Goal: Task Accomplishment & Management: Complete application form

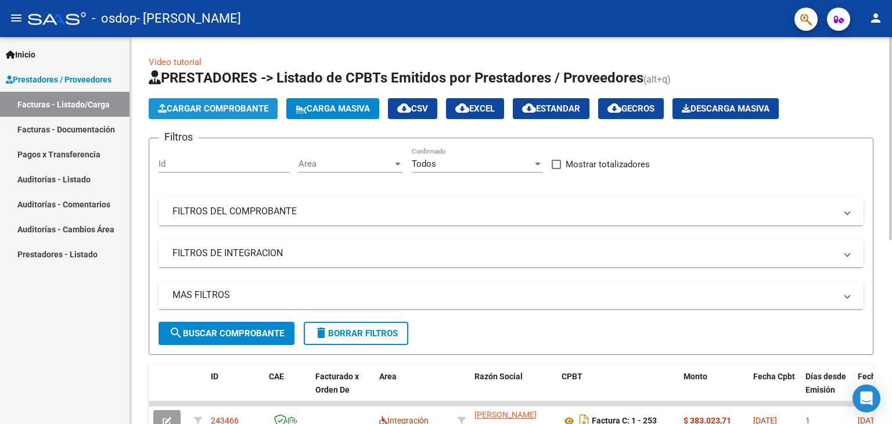
click at [225, 110] on span "Cargar Comprobante" at bounding box center [213, 108] width 110 height 10
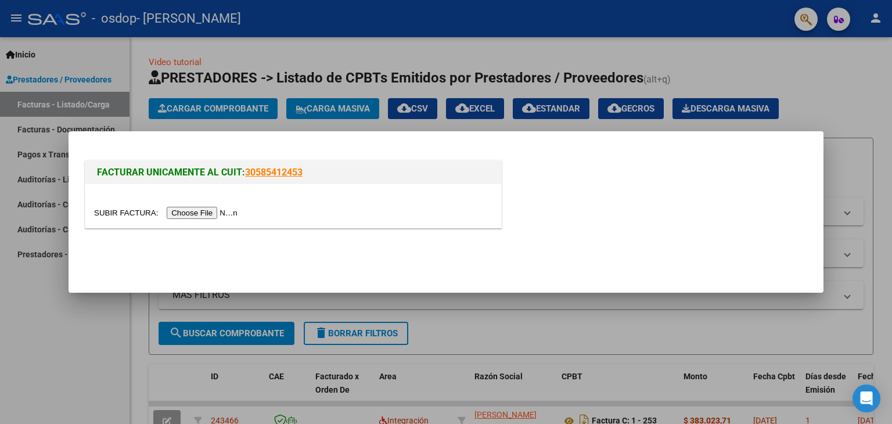
click at [209, 212] on input "file" at bounding box center [167, 213] width 147 height 12
click at [881, 89] on div at bounding box center [446, 212] width 892 height 424
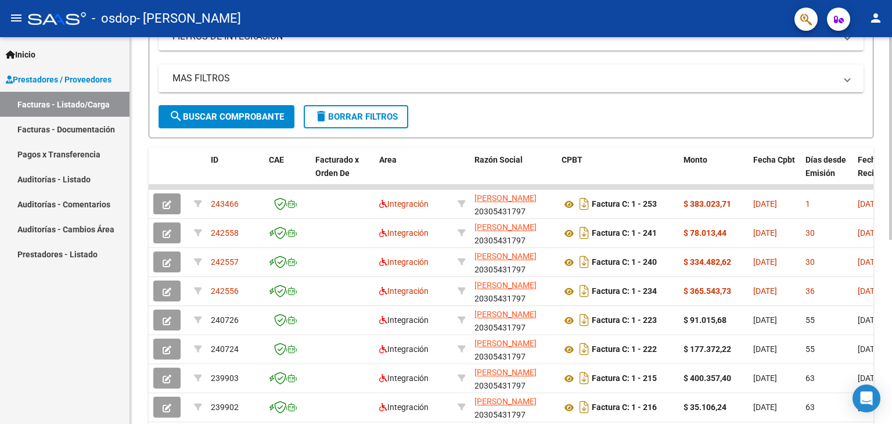
scroll to position [211, 0]
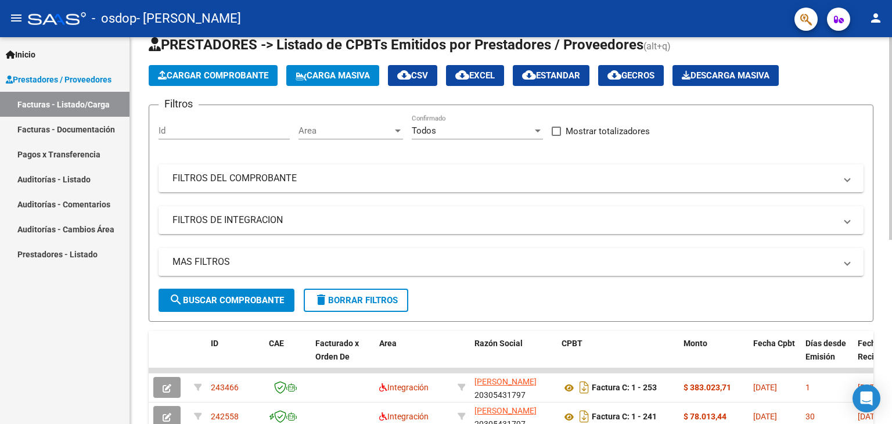
click at [882, 204] on div "Video tutorial PRESTADORES -> Listado de CPBTs Emitidos por Prestadores / Prove…" at bounding box center [512, 369] width 765 height 730
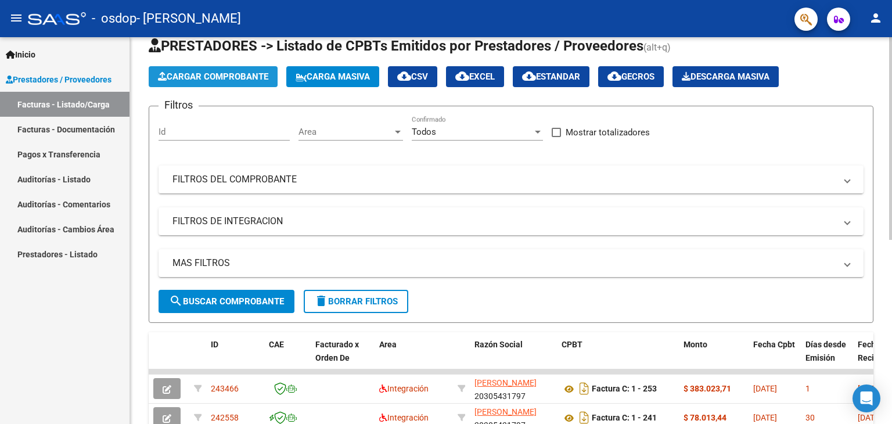
click at [261, 74] on span "Cargar Comprobante" at bounding box center [213, 76] width 110 height 10
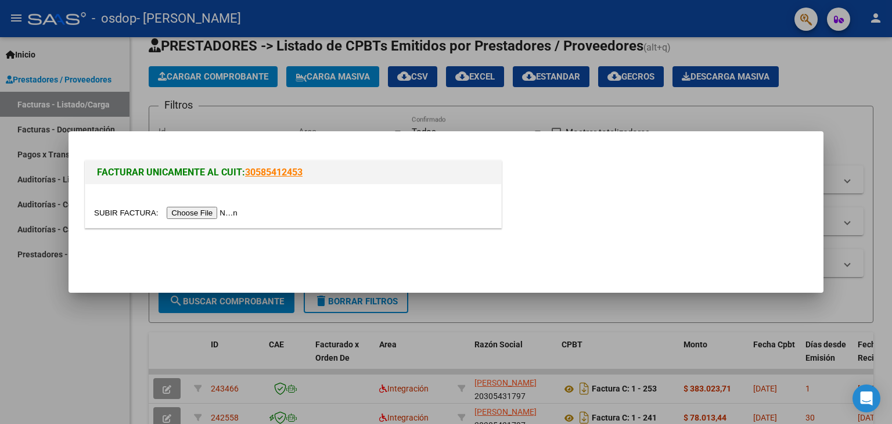
click at [219, 213] on input "file" at bounding box center [167, 213] width 147 height 12
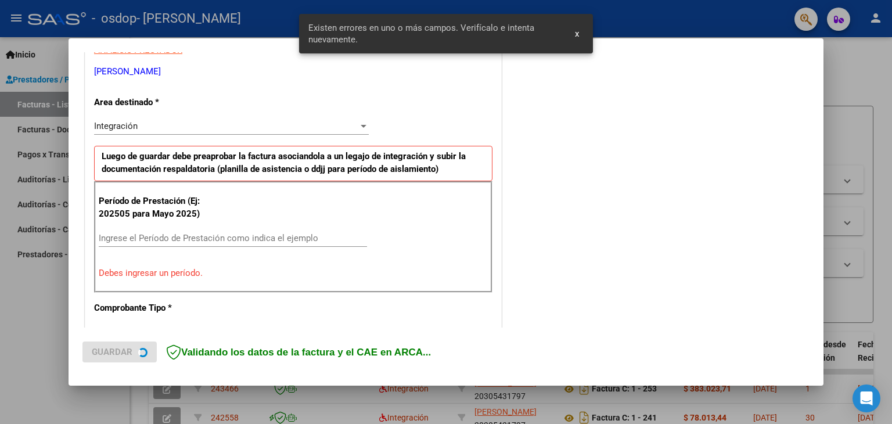
scroll to position [244, 0]
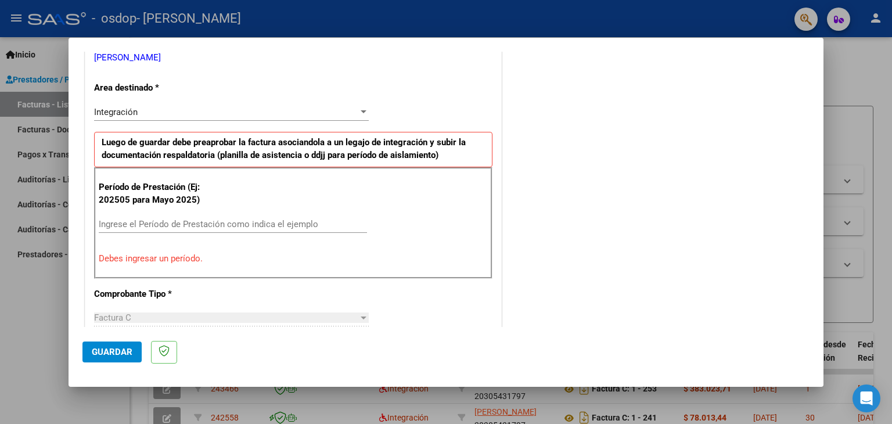
click at [164, 220] on input "Ingrese el Período de Prestación como indica el ejemplo" at bounding box center [233, 224] width 268 height 10
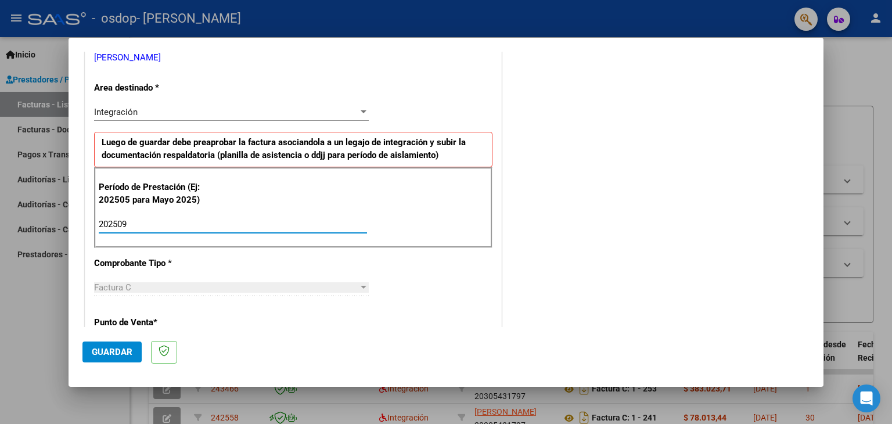
type input "202509"
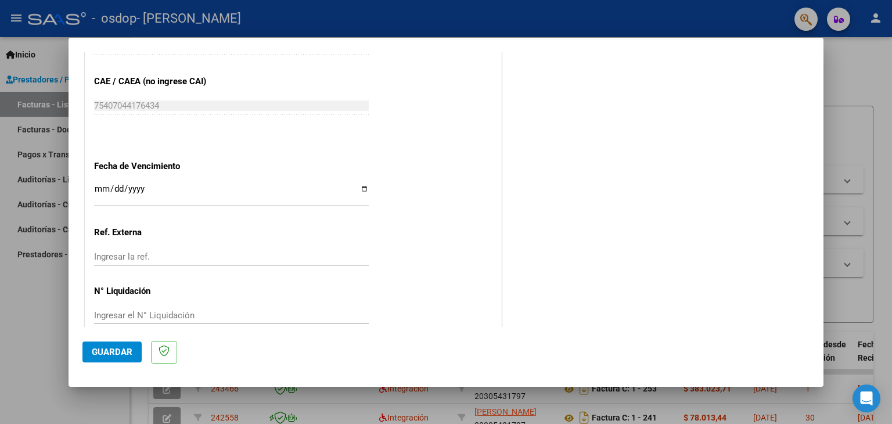
scroll to position [732, 0]
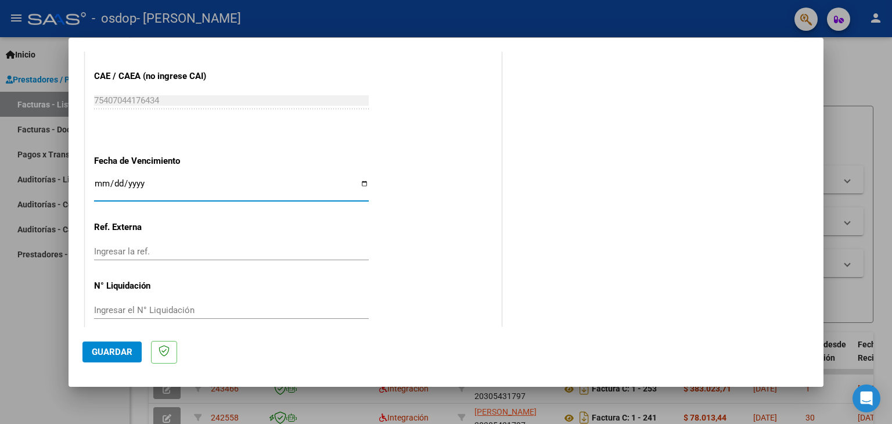
click at [361, 184] on input "Ingresar la fecha" at bounding box center [231, 188] width 275 height 19
type input "[DATE]"
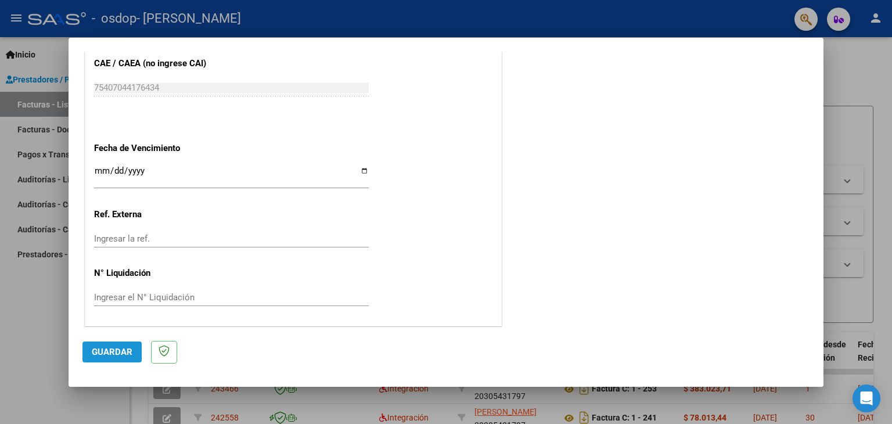
click at [110, 347] on span "Guardar" at bounding box center [112, 352] width 41 height 10
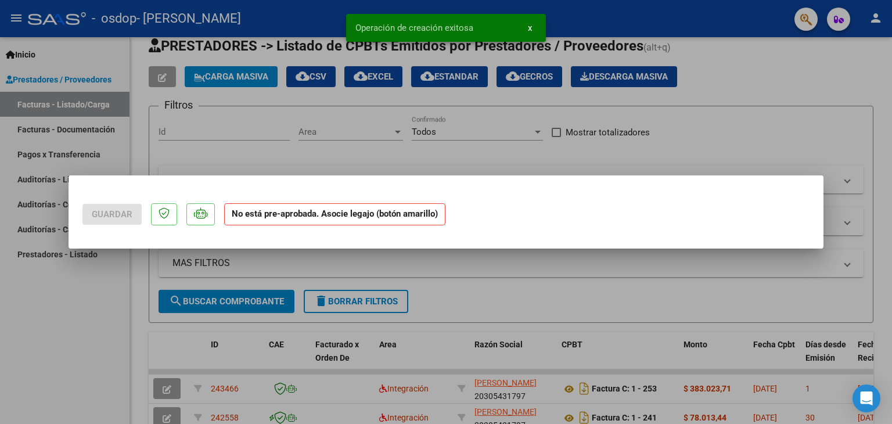
scroll to position [0, 0]
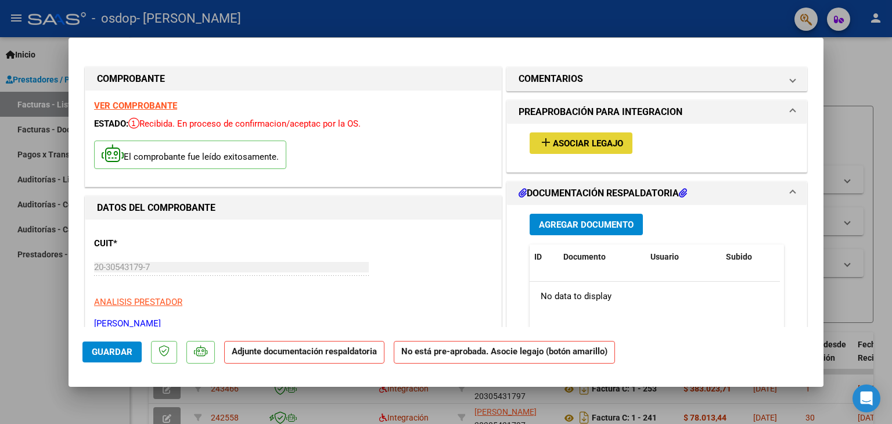
click at [595, 139] on span "Asociar Legajo" at bounding box center [588, 143] width 70 height 10
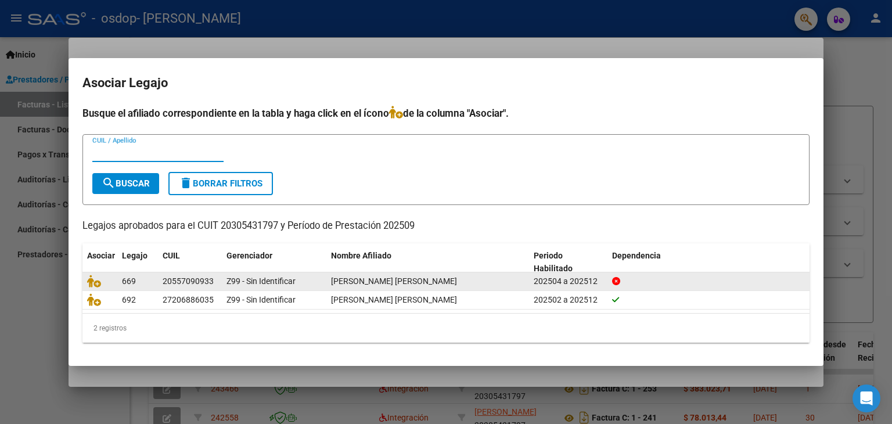
click at [603, 282] on datatable-body-cell "202504 a 202512" at bounding box center [568, 281] width 78 height 18
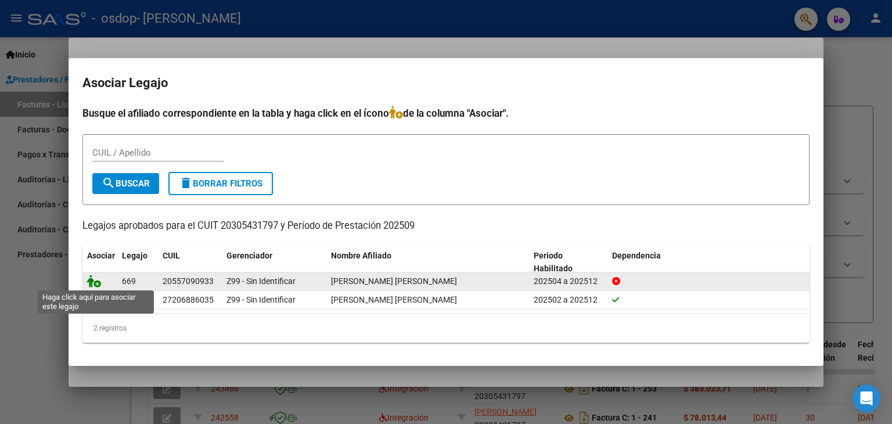
click at [100, 285] on icon at bounding box center [94, 281] width 14 height 13
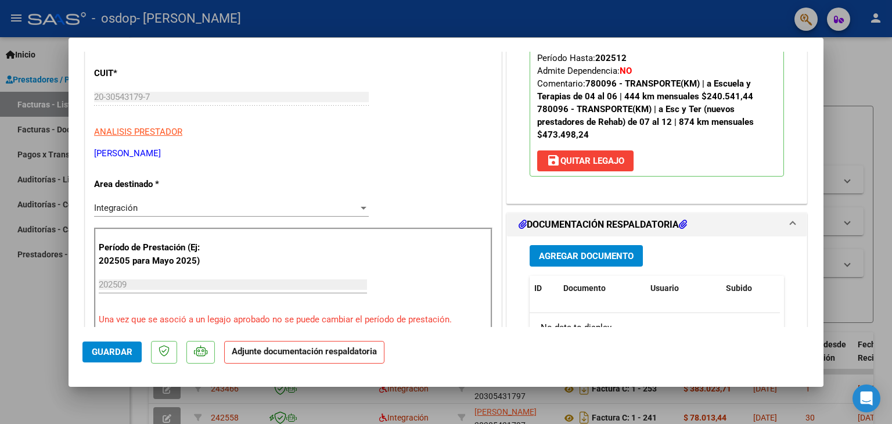
scroll to position [168, 0]
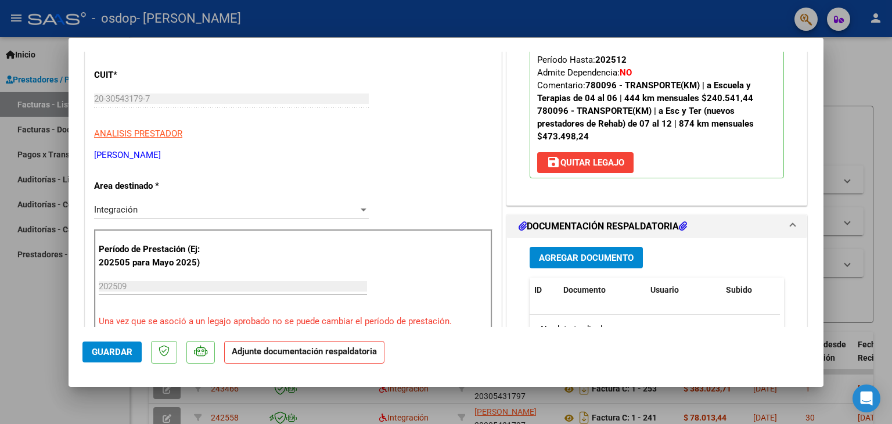
click at [576, 257] on span "Agregar Documento" at bounding box center [586, 258] width 95 height 10
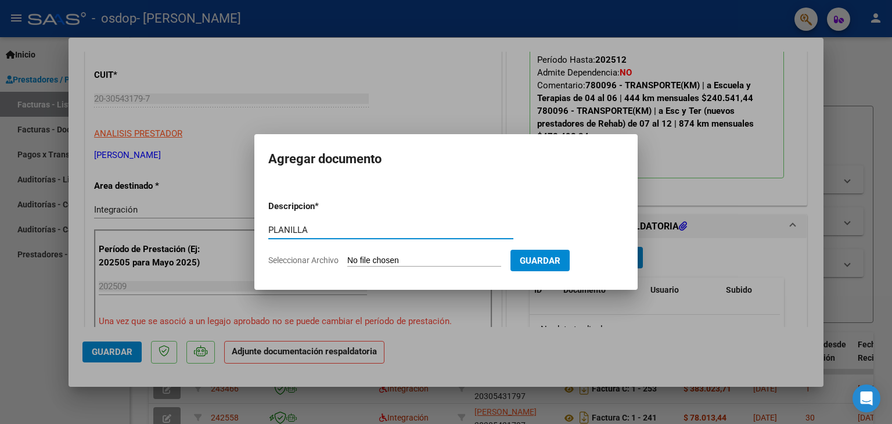
type input "PLANILLA"
click at [560, 261] on span "Guardar" at bounding box center [540, 261] width 41 height 10
click at [445, 261] on input "Seleccionar Archivo" at bounding box center [424, 261] width 154 height 11
click at [390, 261] on input "Seleccionar Archivo" at bounding box center [424, 261] width 154 height 11
type input "C:\fakepath\FACTURA FELI ESCUELA SEPTIEMBRE.pdf"
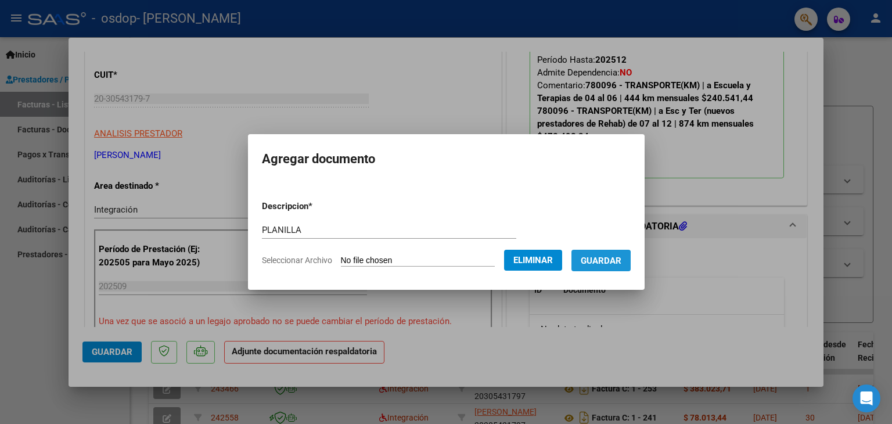
click at [603, 265] on span "Guardar" at bounding box center [601, 261] width 41 height 10
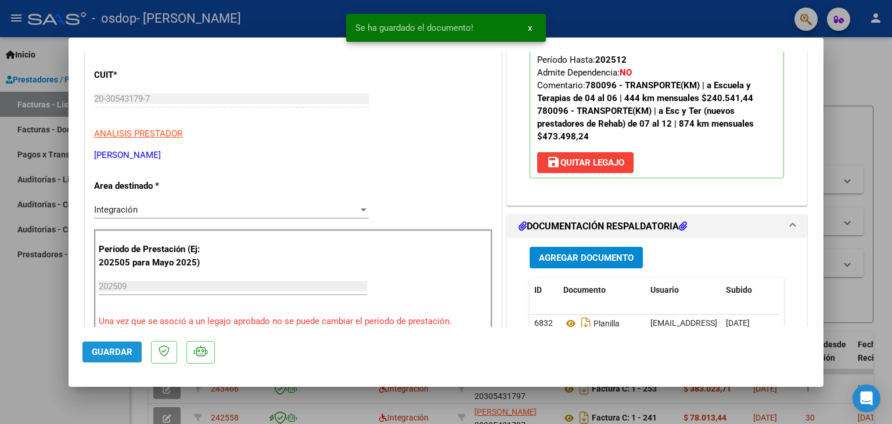
click at [114, 352] on span "Guardar" at bounding box center [112, 352] width 41 height 10
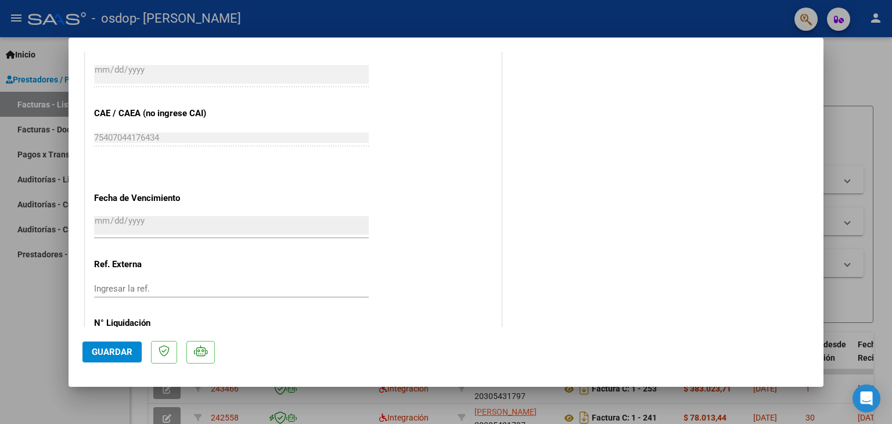
scroll to position [763, 0]
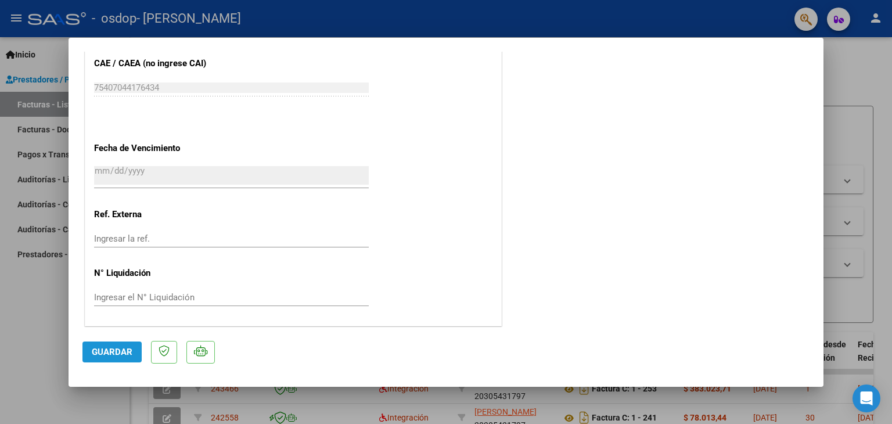
click at [116, 347] on span "Guardar" at bounding box center [112, 352] width 41 height 10
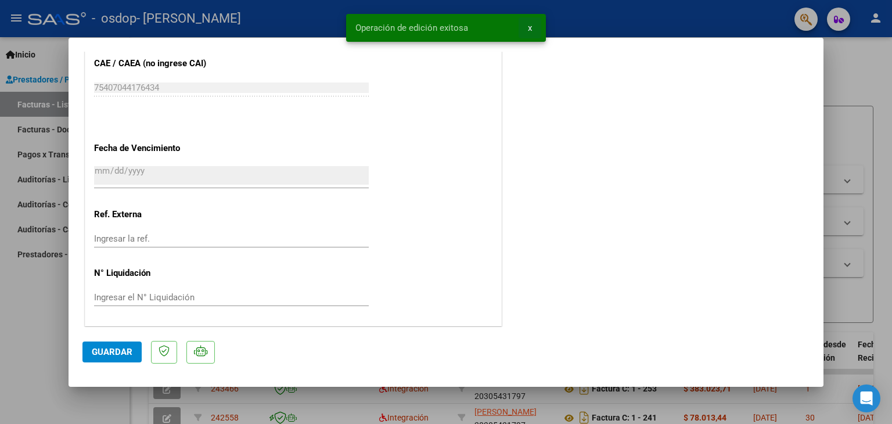
click at [531, 26] on span "x" at bounding box center [530, 28] width 4 height 10
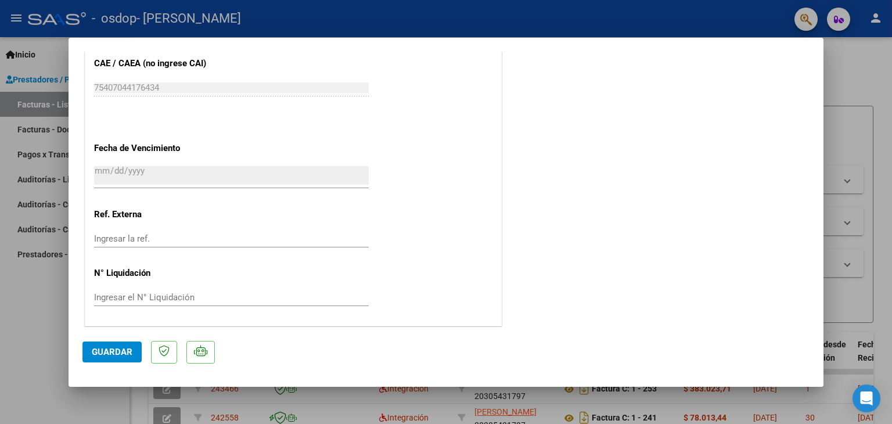
click at [860, 67] on div at bounding box center [446, 212] width 892 height 424
type input "$ 0,00"
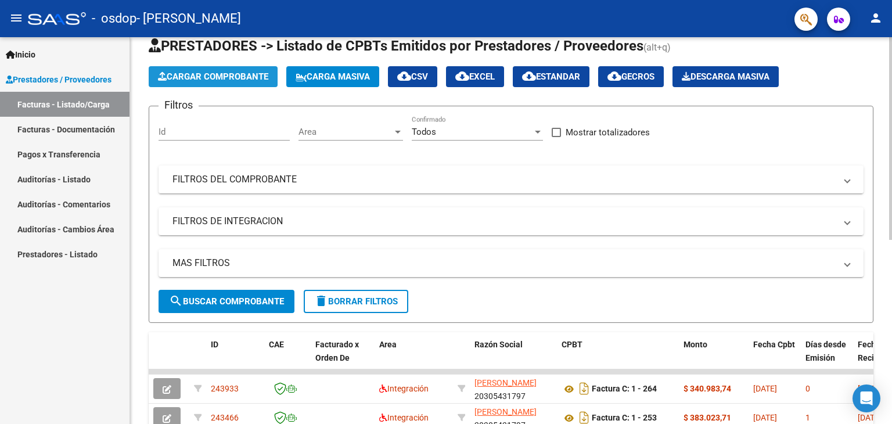
click at [238, 77] on span "Cargar Comprobante" at bounding box center [213, 76] width 110 height 10
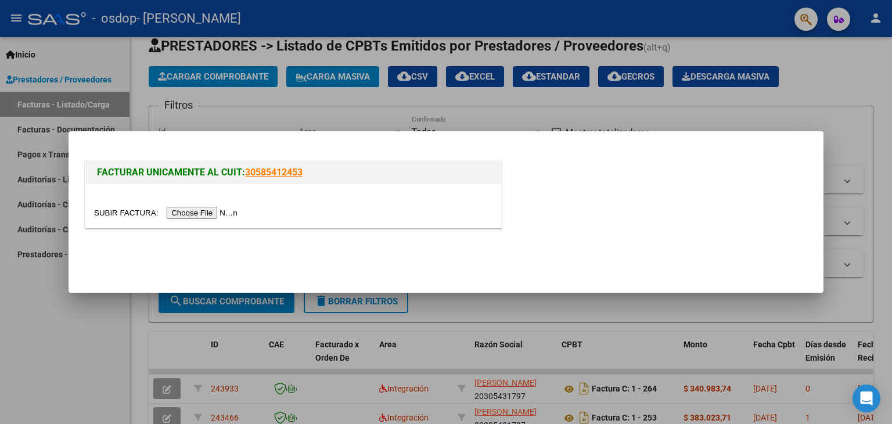
click at [207, 213] on input "file" at bounding box center [167, 213] width 147 height 12
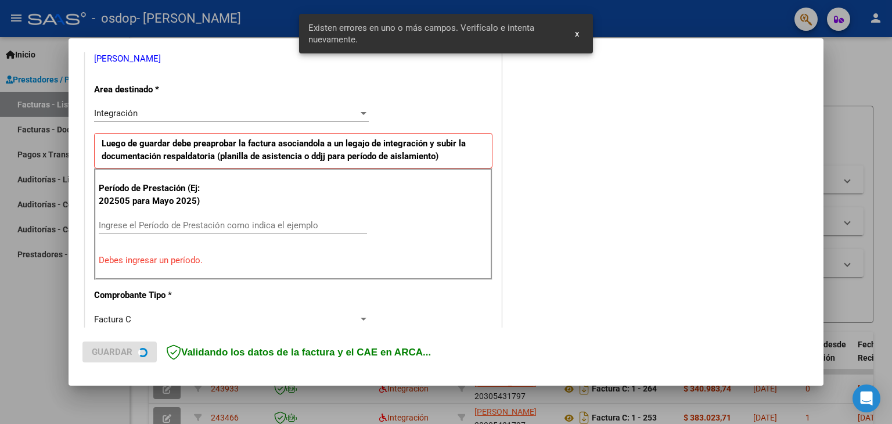
scroll to position [244, 0]
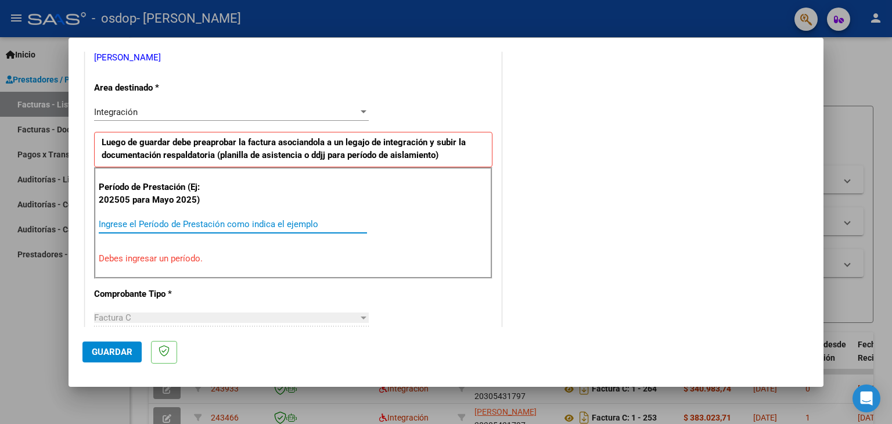
click at [114, 225] on input "Ingrese el Período de Prestación como indica el ejemplo" at bounding box center [233, 224] width 268 height 10
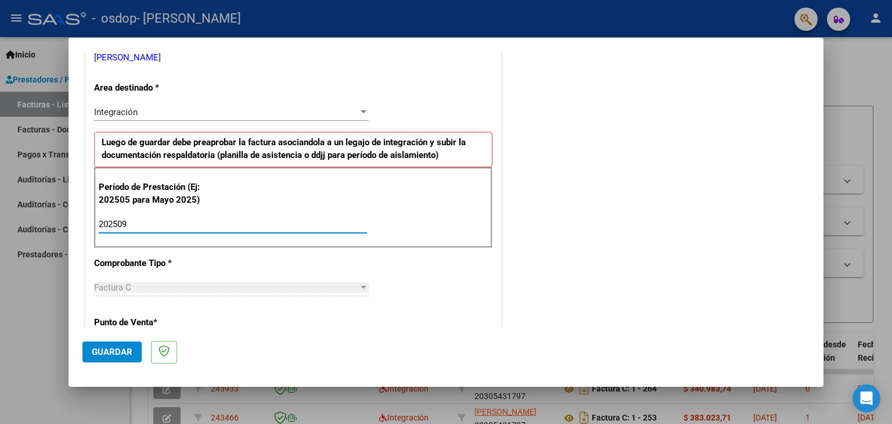
type input "202509"
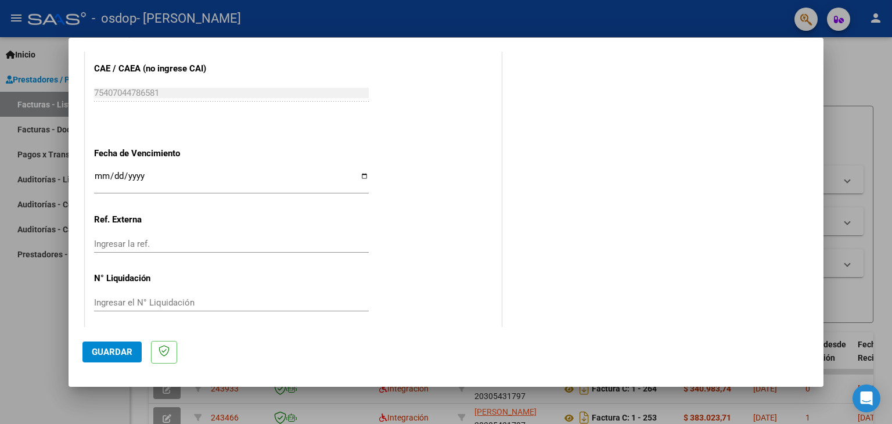
scroll to position [743, 0]
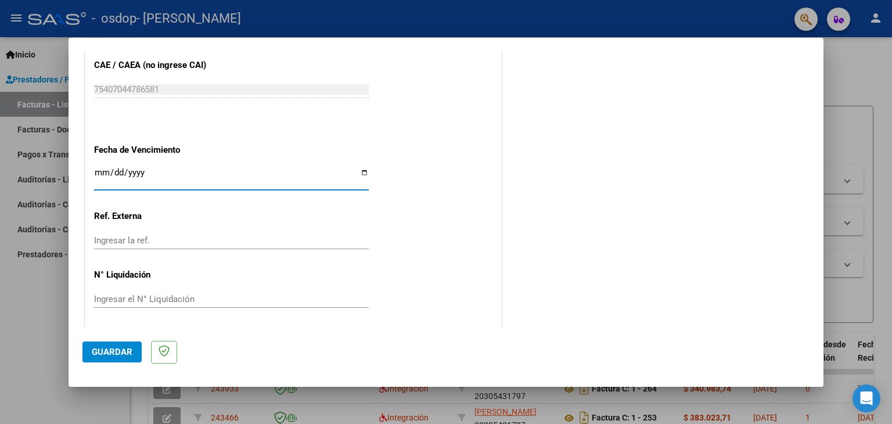
click at [362, 172] on input "Ingresar la fecha" at bounding box center [231, 177] width 275 height 19
type input "[DATE]"
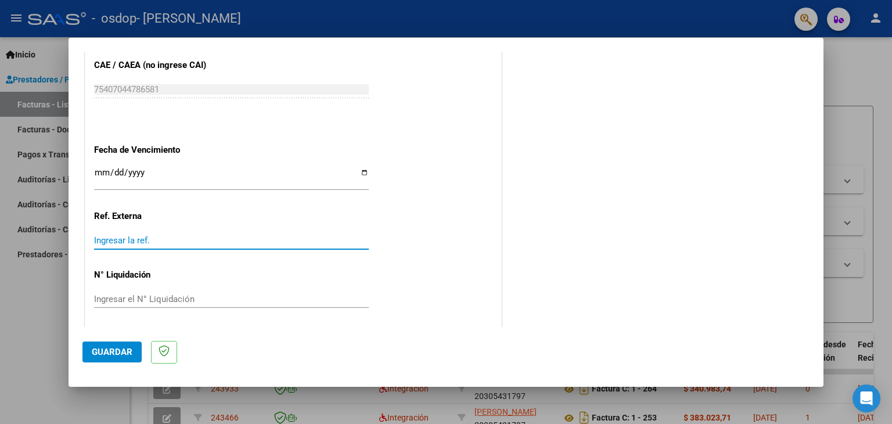
click at [168, 240] on input "Ingresar la ref." at bounding box center [231, 240] width 275 height 10
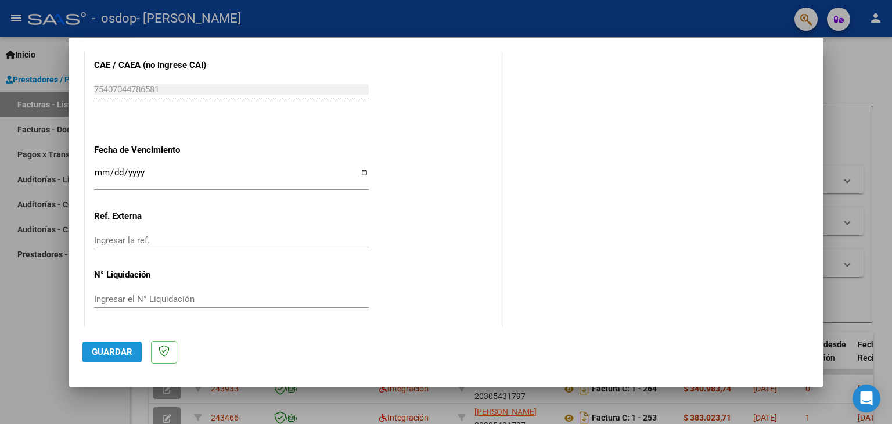
click at [119, 350] on span "Guardar" at bounding box center [112, 352] width 41 height 10
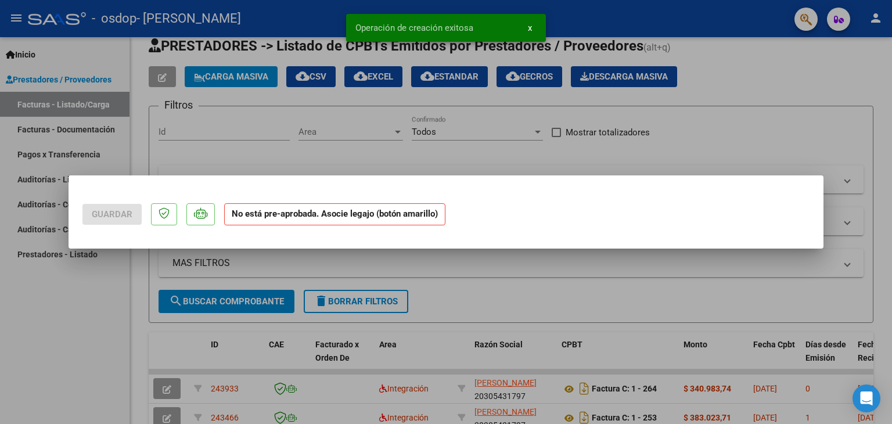
scroll to position [0, 0]
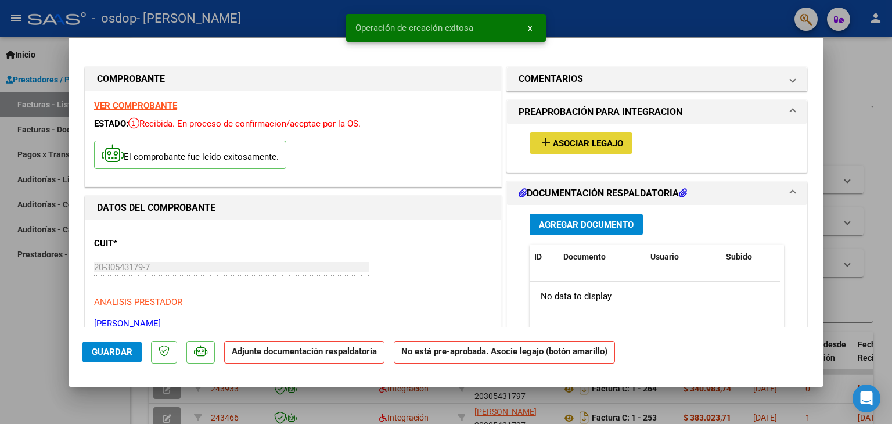
click at [574, 144] on span "Asociar Legajo" at bounding box center [588, 143] width 70 height 10
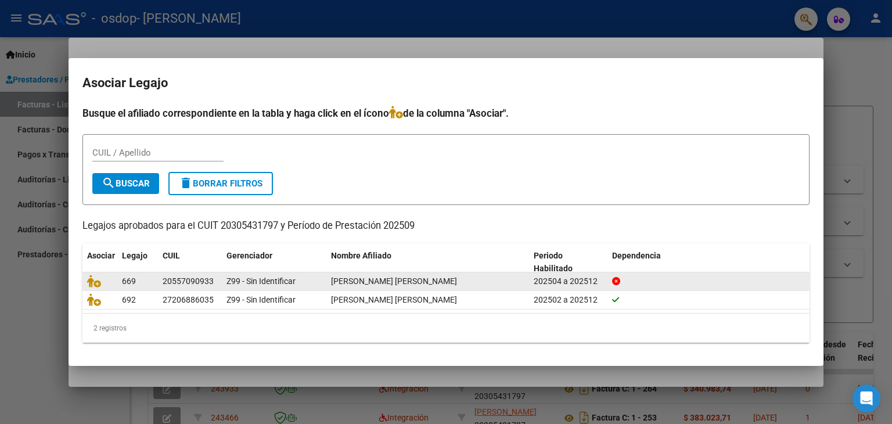
click at [565, 281] on div "202504 a 202512" at bounding box center [568, 281] width 69 height 13
click at [95, 281] on icon at bounding box center [94, 281] width 14 height 13
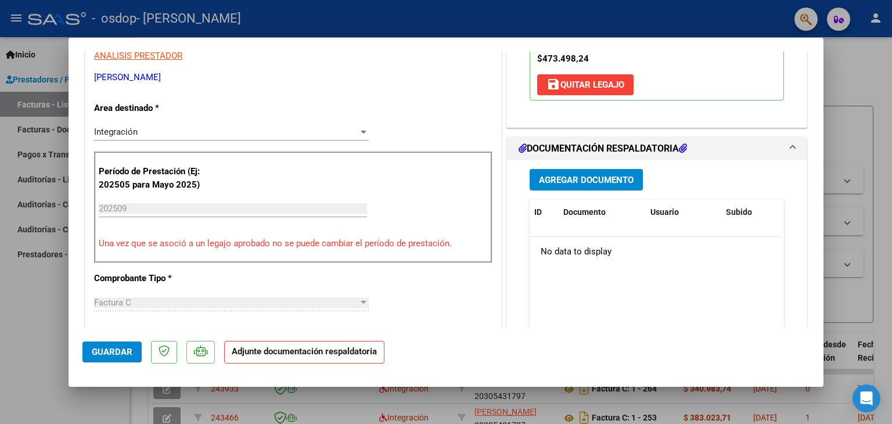
scroll to position [251, 0]
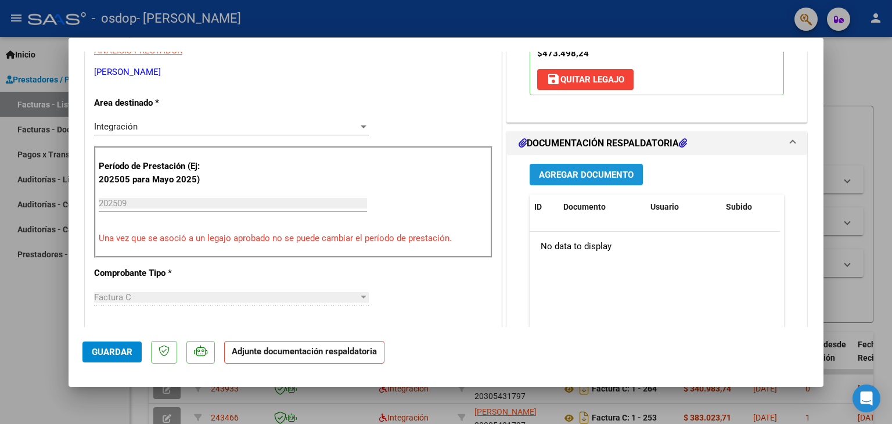
click at [583, 175] on span "Agregar Documento" at bounding box center [586, 175] width 95 height 10
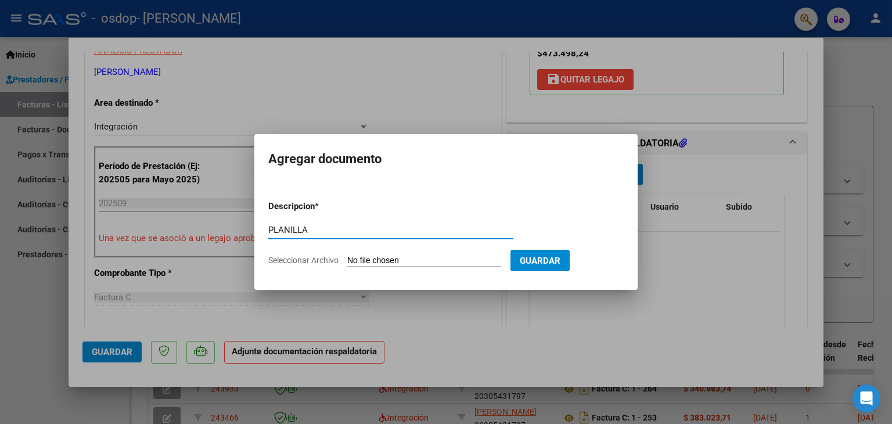
type input "PLANILLA"
click at [409, 261] on input "Seleccionar Archivo" at bounding box center [424, 261] width 154 height 11
type input "C:\fakepath\planilla feli terapia septiembre.pdf"
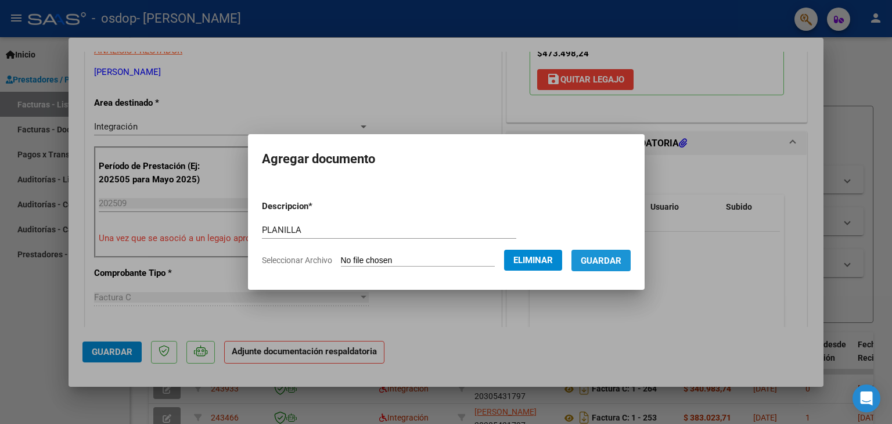
click at [612, 257] on span "Guardar" at bounding box center [601, 261] width 41 height 10
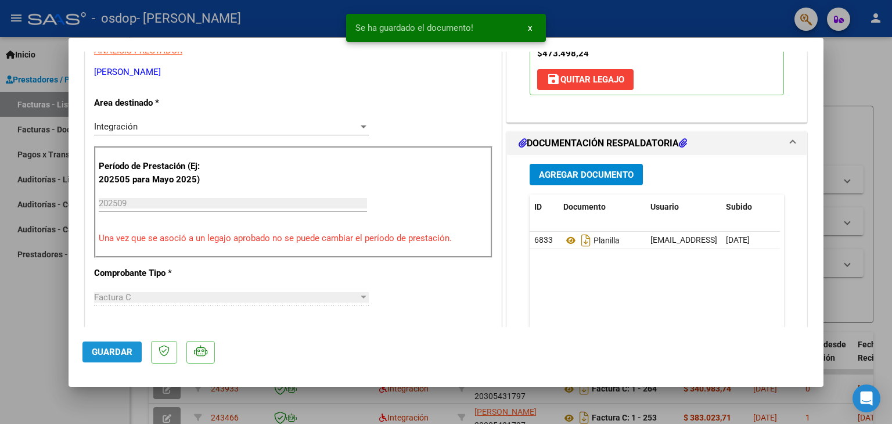
click at [113, 351] on span "Guardar" at bounding box center [112, 352] width 41 height 10
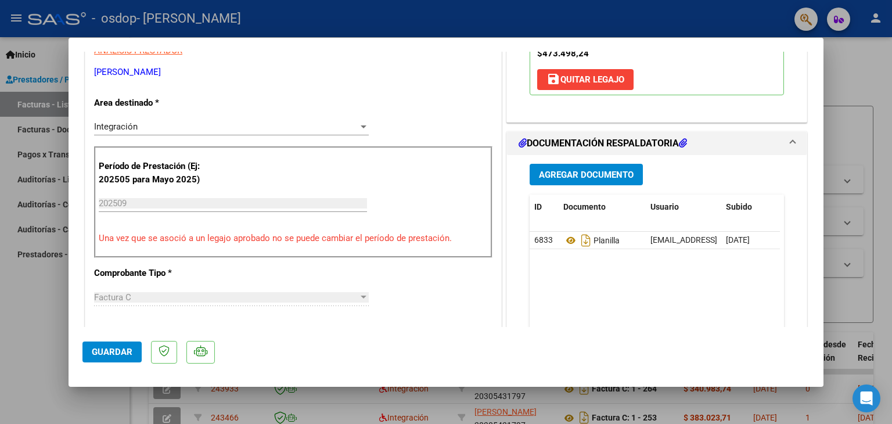
click at [854, 52] on div at bounding box center [446, 212] width 892 height 424
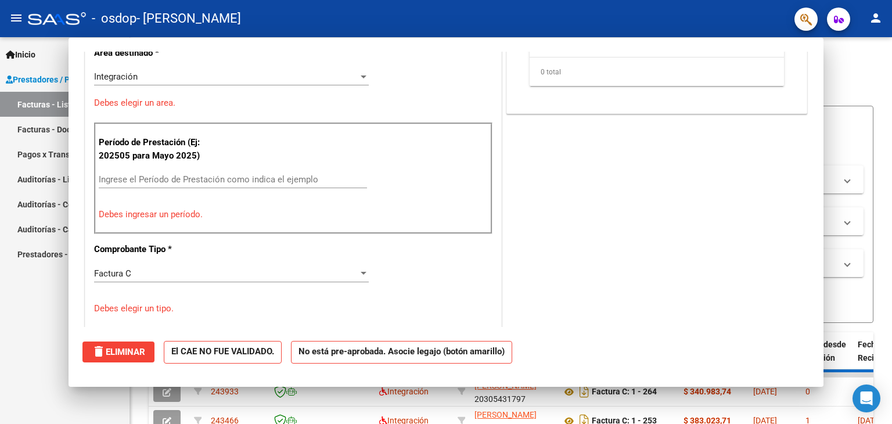
scroll to position [0, 0]
